Goal: Transaction & Acquisition: Purchase product/service

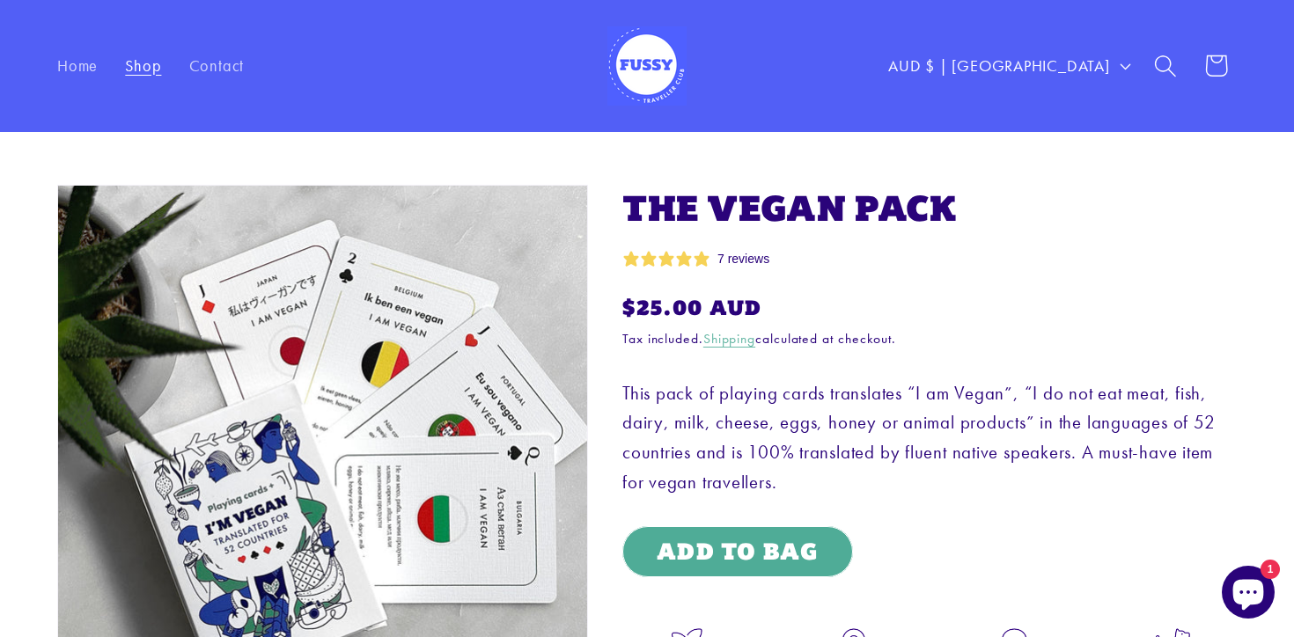
click at [635, 68] on img at bounding box center [646, 65] width 79 height 79
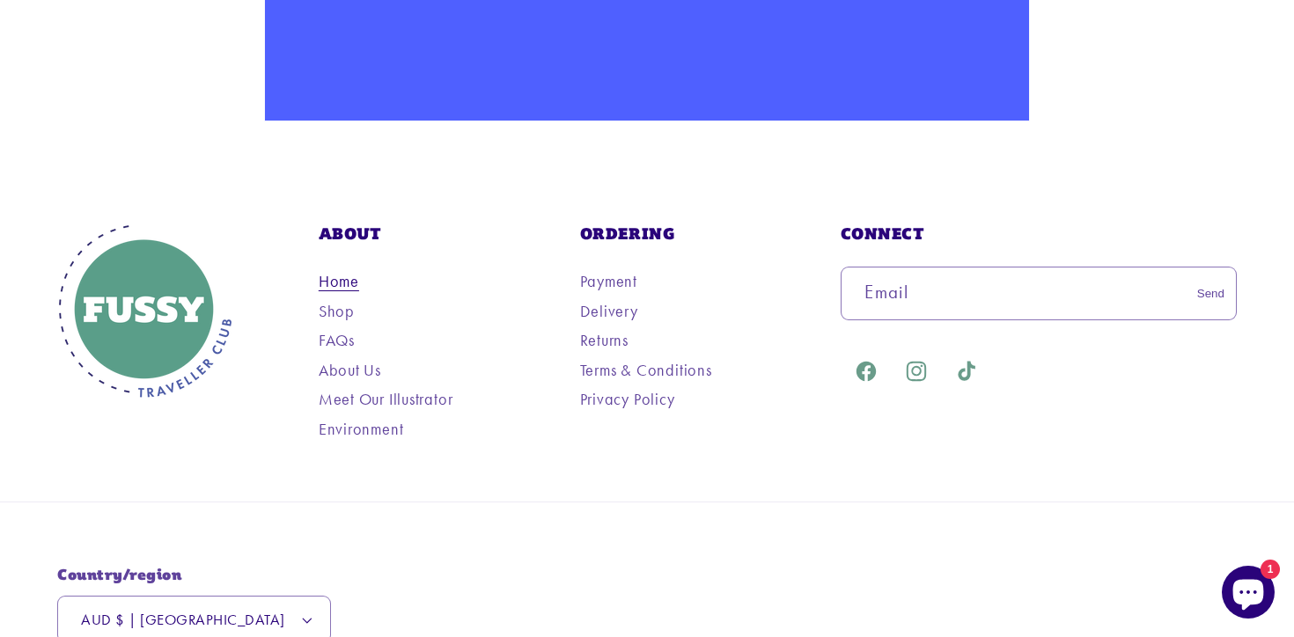
scroll to position [2799, 0]
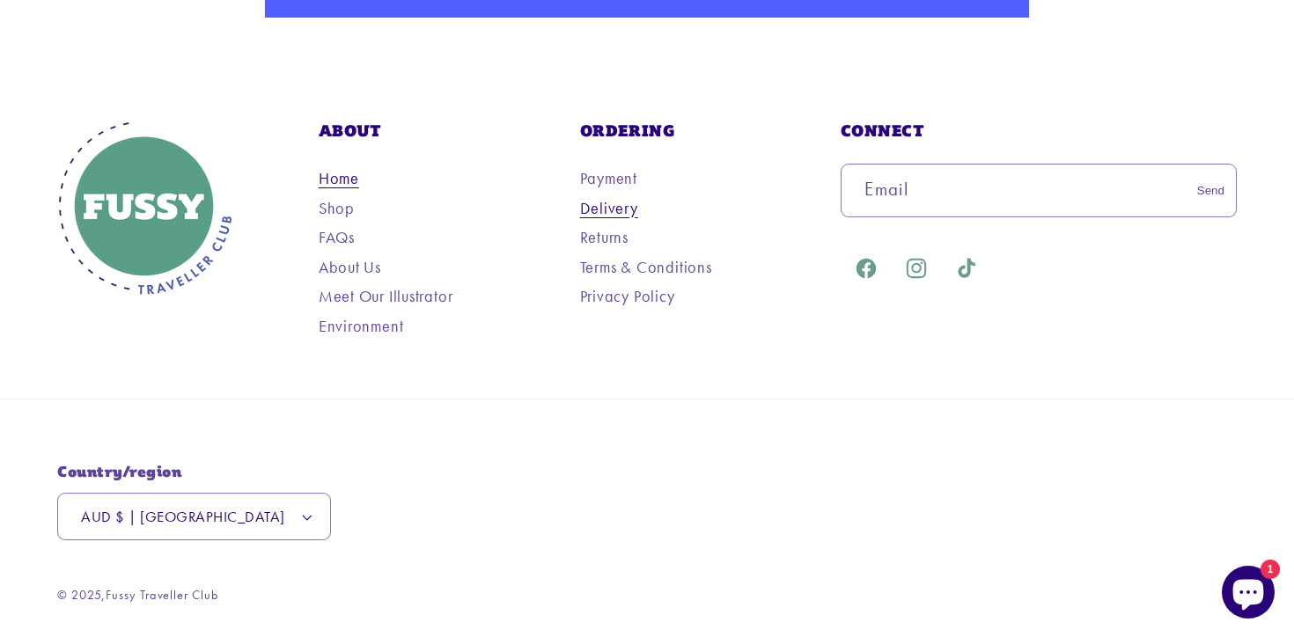
click at [619, 200] on link "Delivery" at bounding box center [609, 208] width 58 height 26
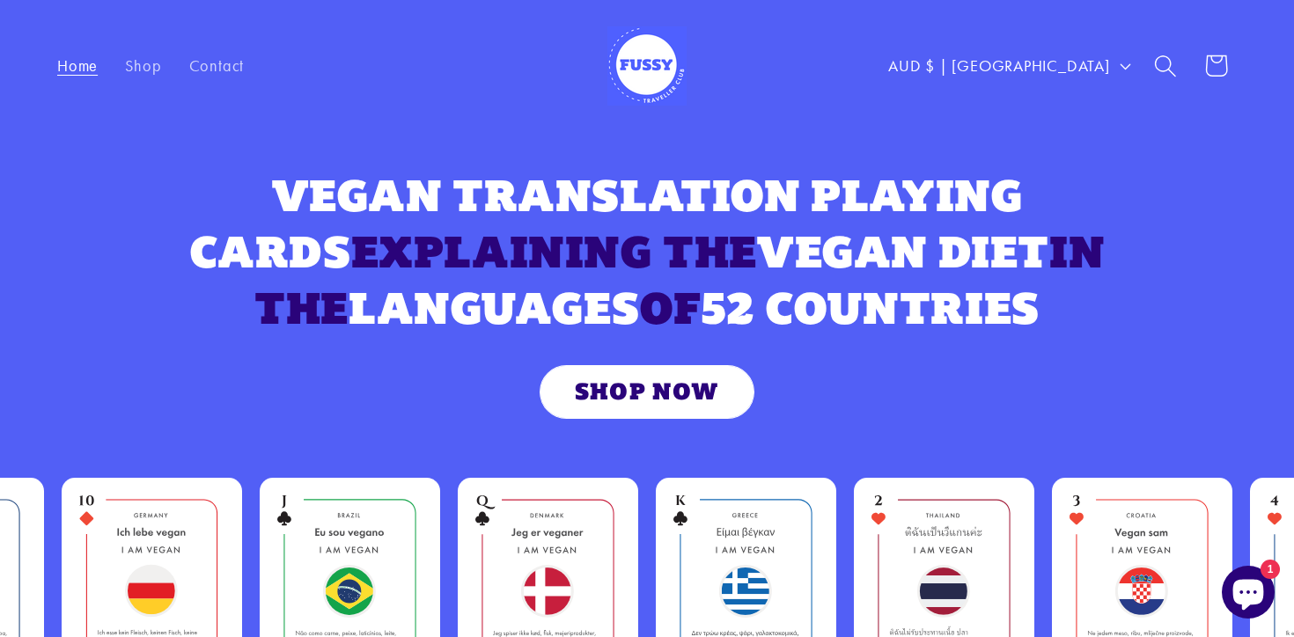
click at [642, 400] on link "SHOP NOW" at bounding box center [646, 392] width 213 height 52
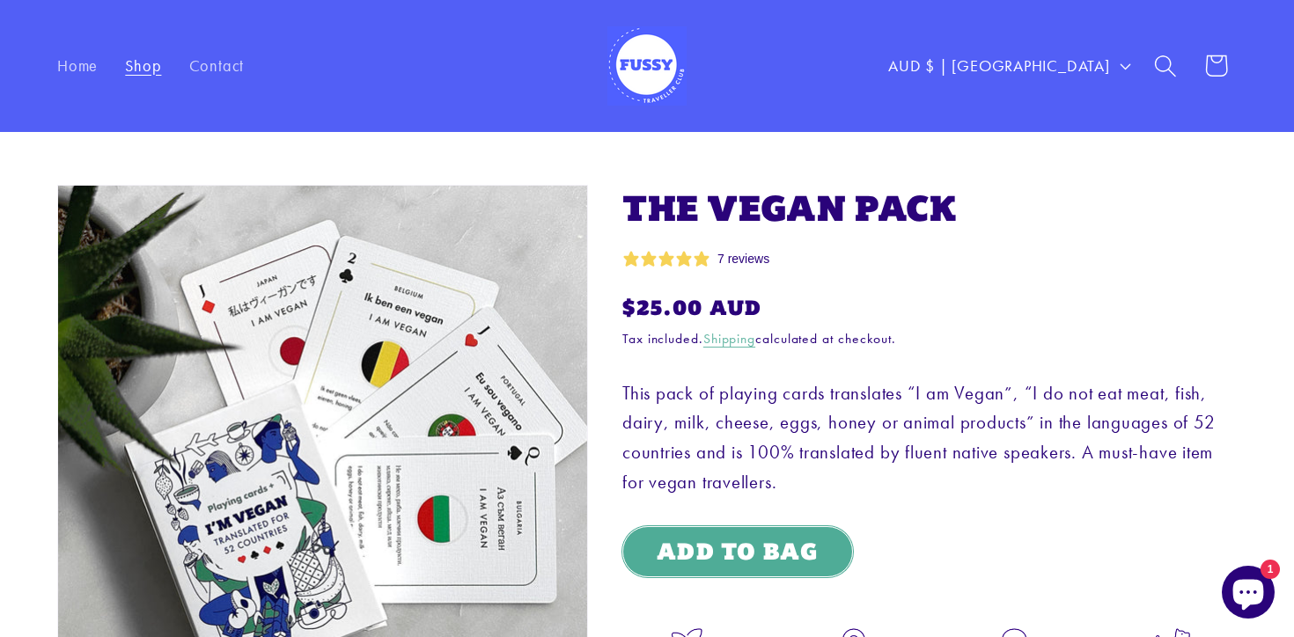
click at [757, 562] on button "Add to Bag" at bounding box center [737, 552] width 231 height 52
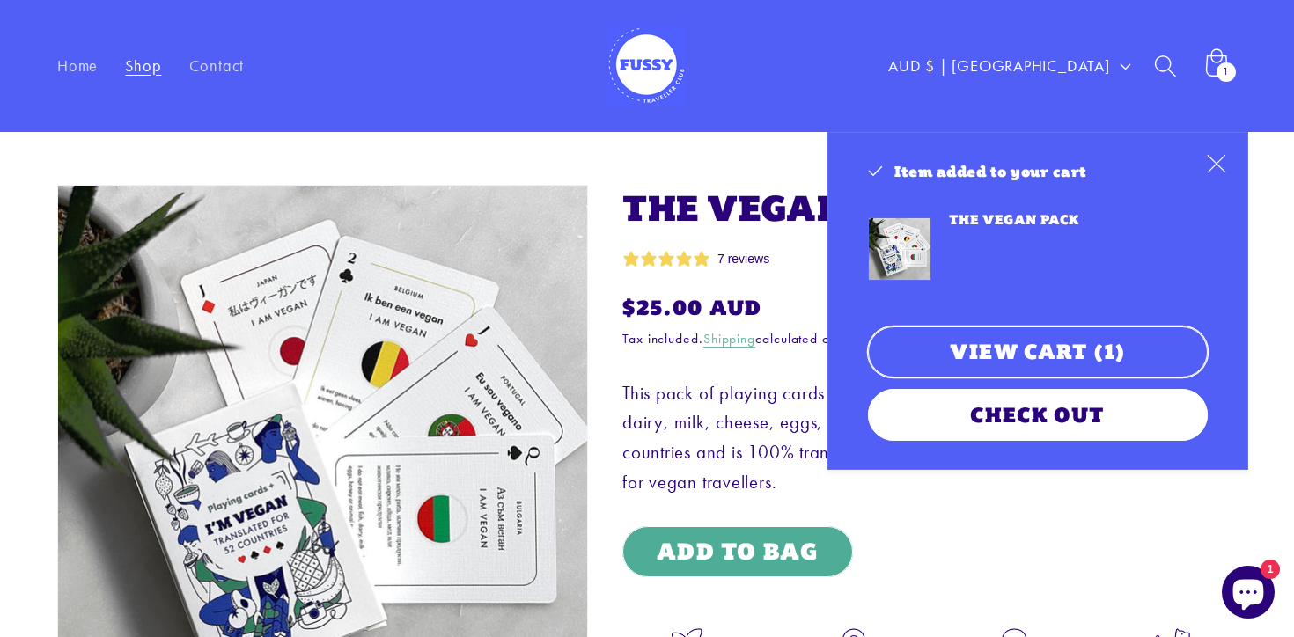
click at [1122, 344] on link "View cart (1)" at bounding box center [1037, 352] width 339 height 52
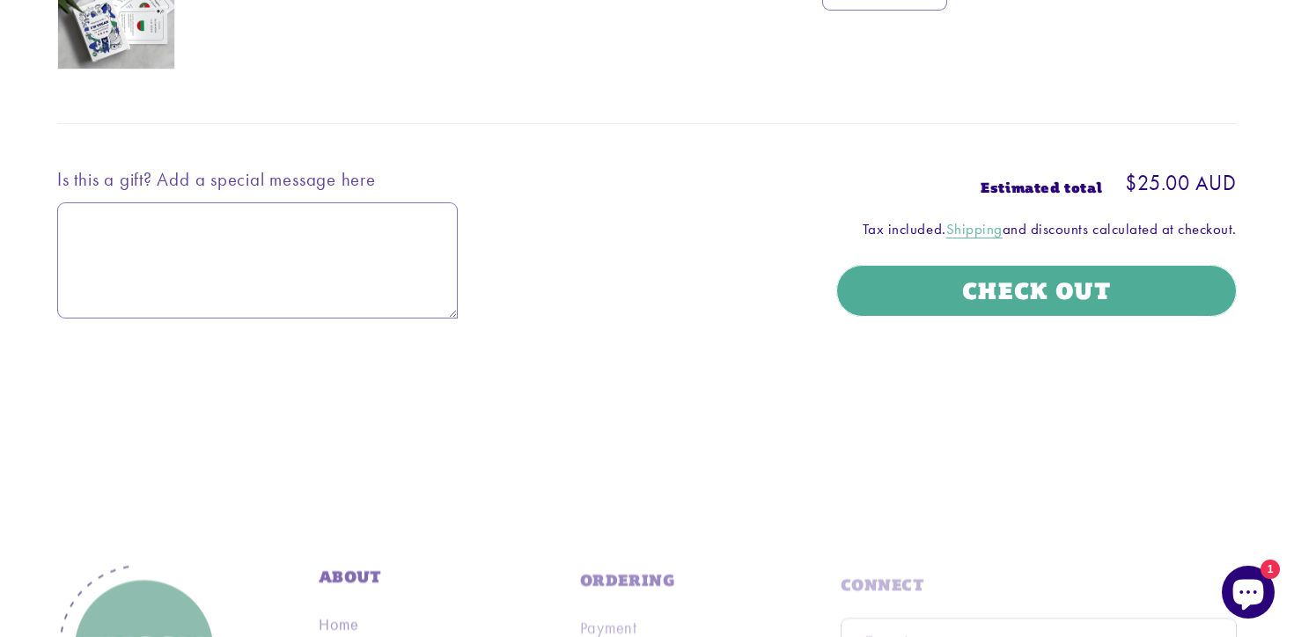
scroll to position [586, 0]
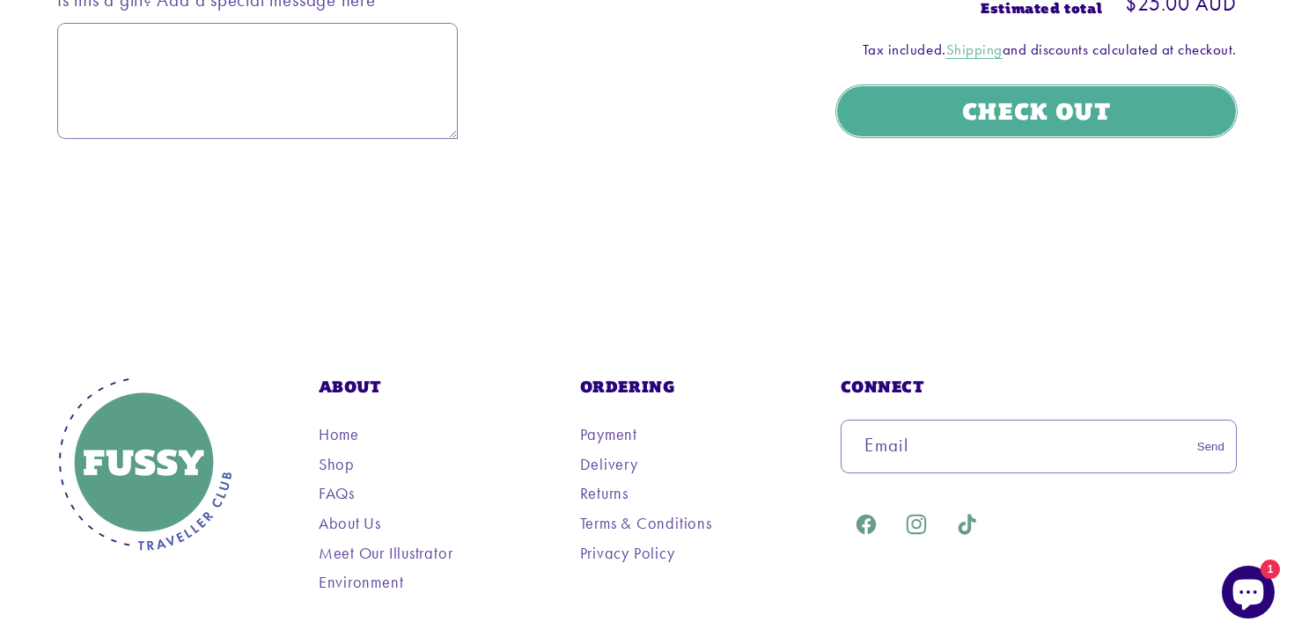
click at [998, 114] on button "Check out" at bounding box center [1036, 111] width 400 height 52
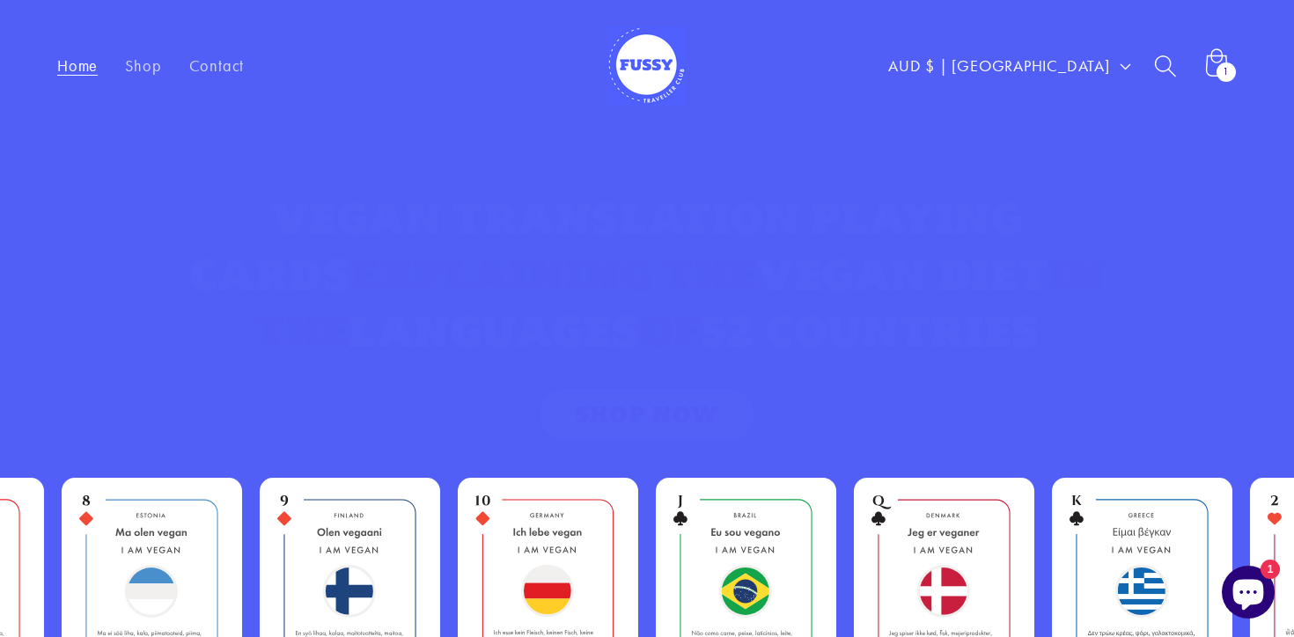
scroll to position [2799, 0]
